Goal: Navigation & Orientation: Find specific page/section

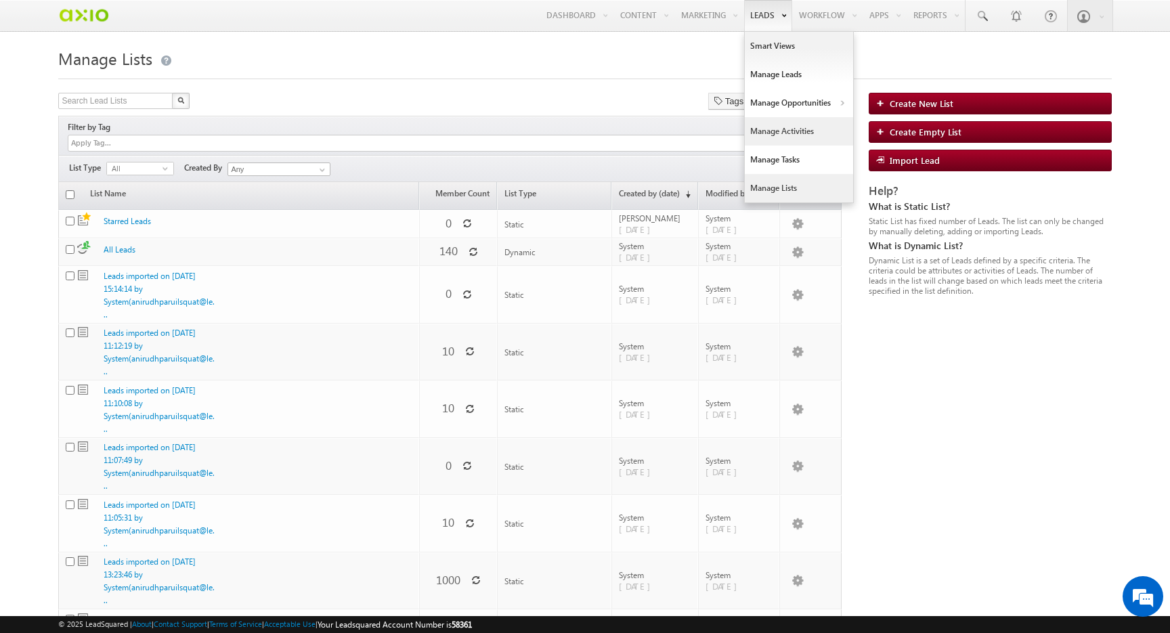
click at [777, 133] on link "Manage Activities" at bounding box center [799, 131] width 108 height 28
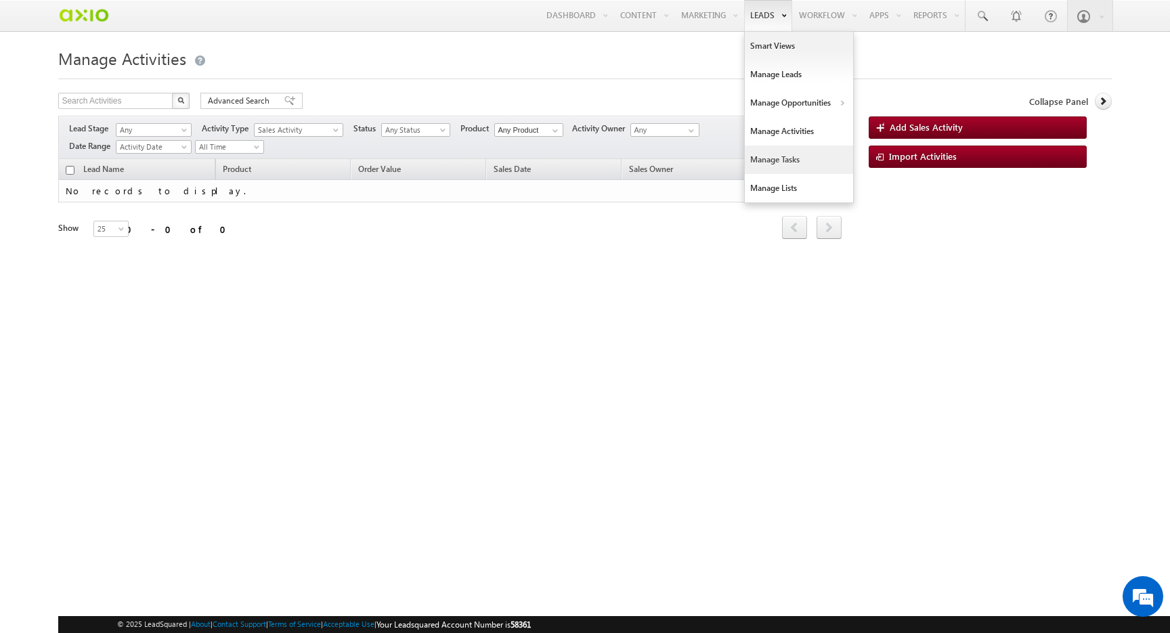
click at [773, 161] on link "Manage Tasks" at bounding box center [799, 160] width 108 height 28
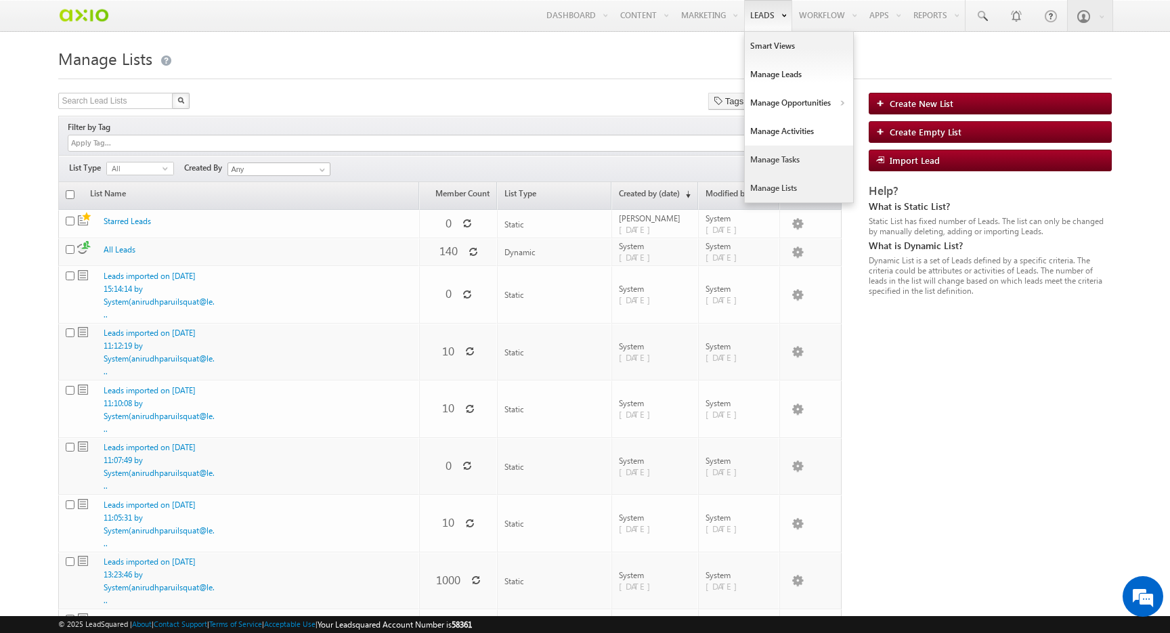
click at [769, 158] on link "Manage Tasks" at bounding box center [799, 160] width 108 height 28
click at [778, 158] on link "Manage Tasks" at bounding box center [799, 160] width 108 height 28
